Goal: Browse casually

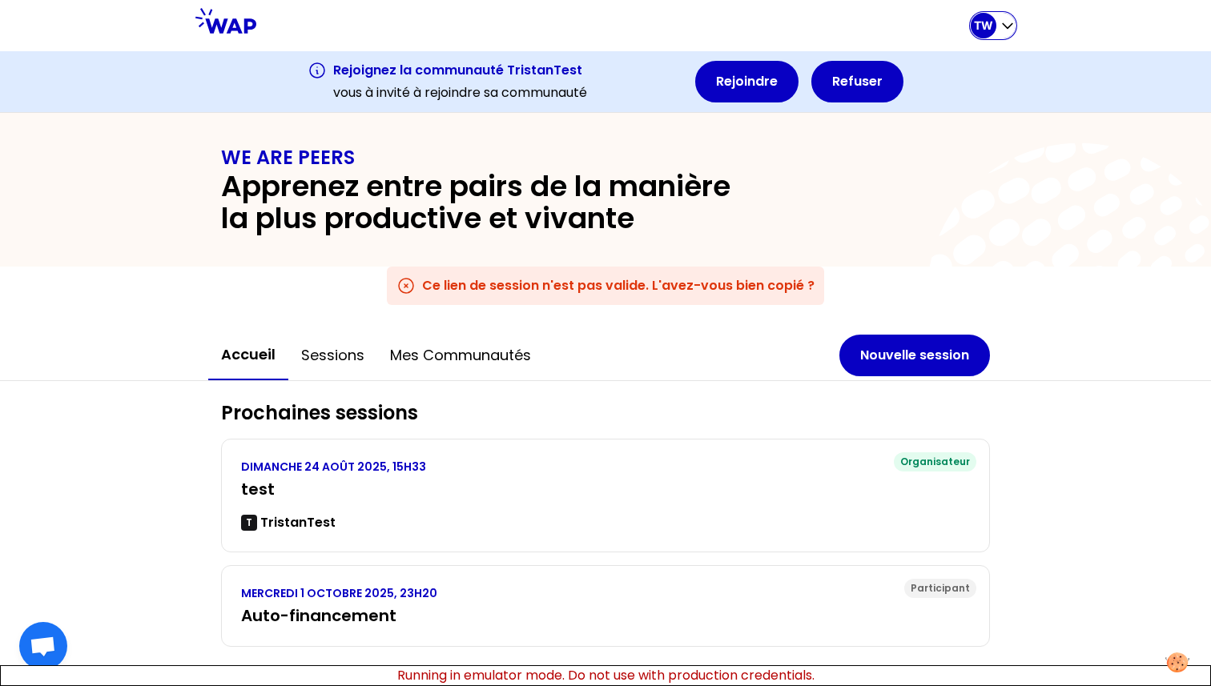
click at [1003, 35] on div "TW" at bounding box center [993, 26] width 45 height 26
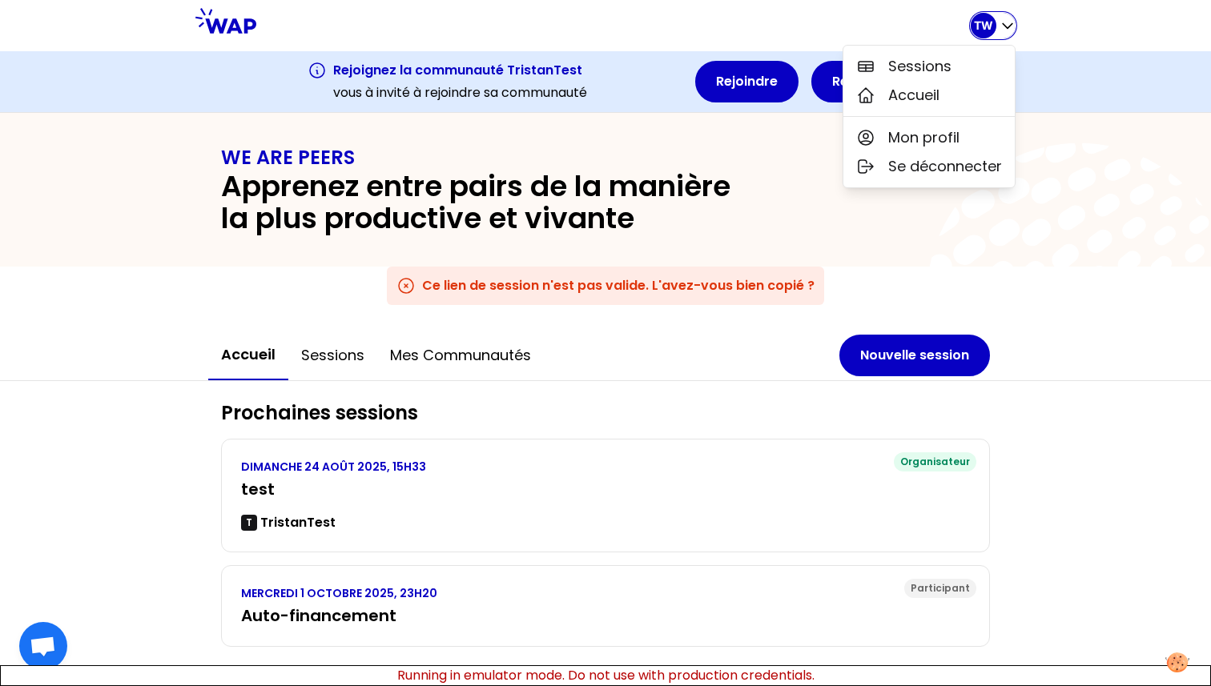
click at [1003, 35] on div "TW" at bounding box center [993, 26] width 45 height 26
